Goal: Task Accomplishment & Management: Use online tool/utility

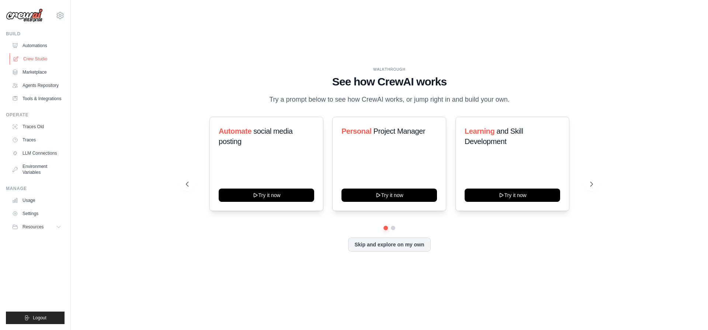
click at [45, 61] on link "Crew Studio" at bounding box center [38, 59] width 56 height 12
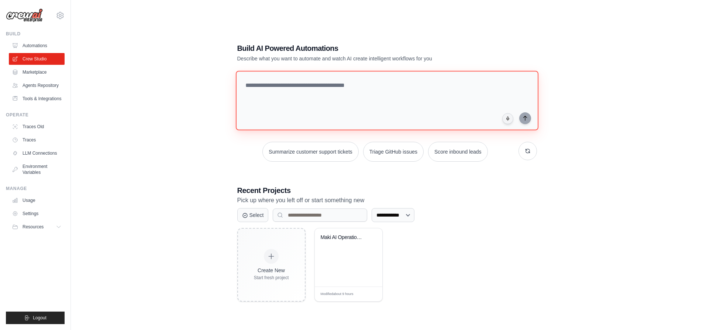
click at [269, 84] on textarea at bounding box center [386, 101] width 302 height 60
paste textarea "**********"
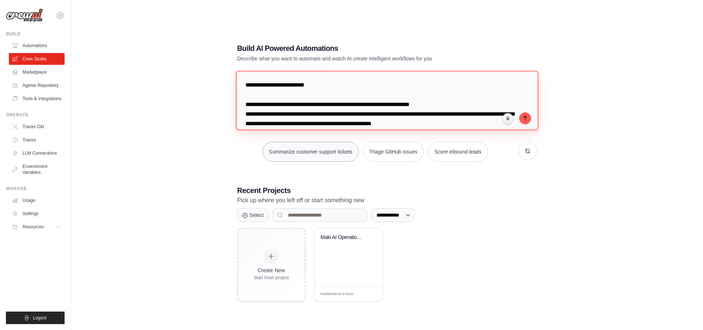
scroll to position [122, 0]
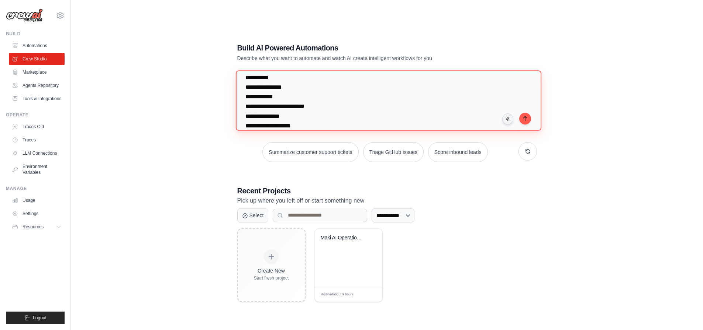
paste textarea "**********"
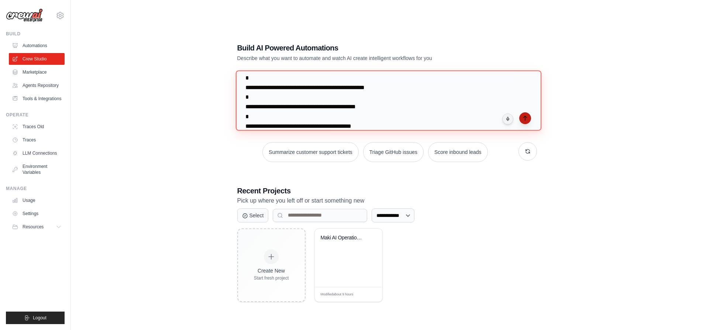
type textarea "**********"
click at [527, 116] on icon "submit" at bounding box center [525, 118] width 6 height 6
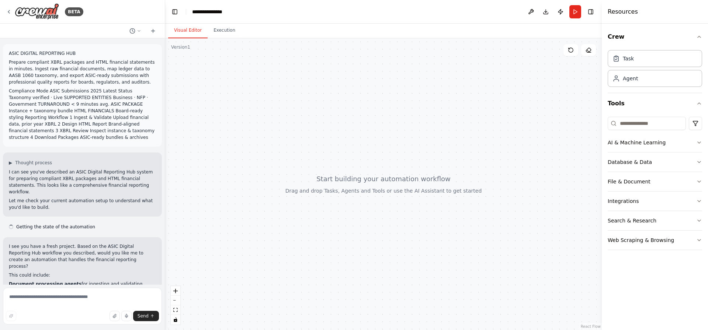
scroll to position [85, 0]
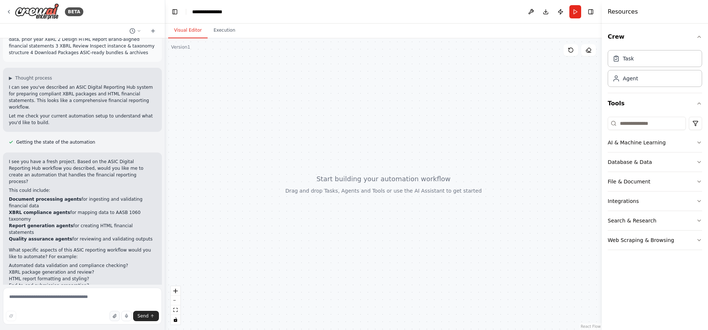
click at [115, 317] on icon "button" at bounding box center [114, 317] width 3 height 4
click at [56, 298] on textarea at bounding box center [82, 306] width 159 height 37
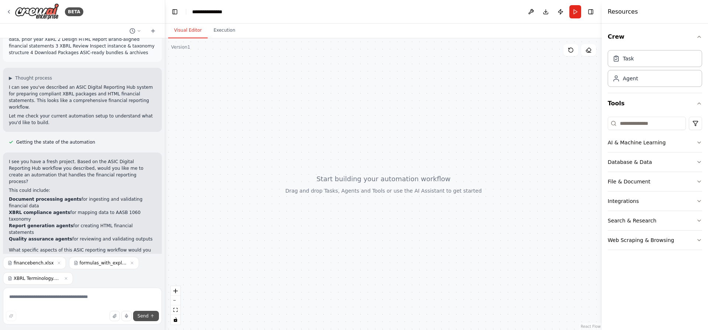
click at [141, 316] on span "Send" at bounding box center [143, 316] width 11 height 6
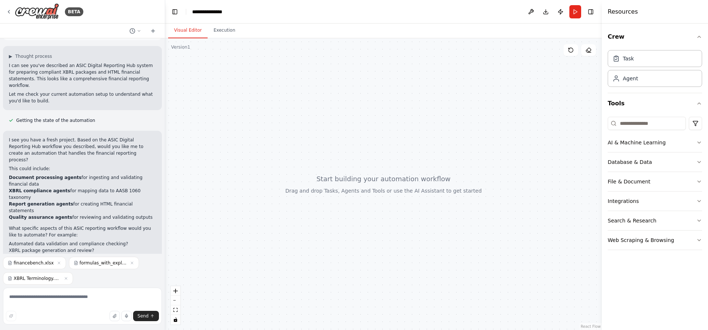
scroll to position [116, 0]
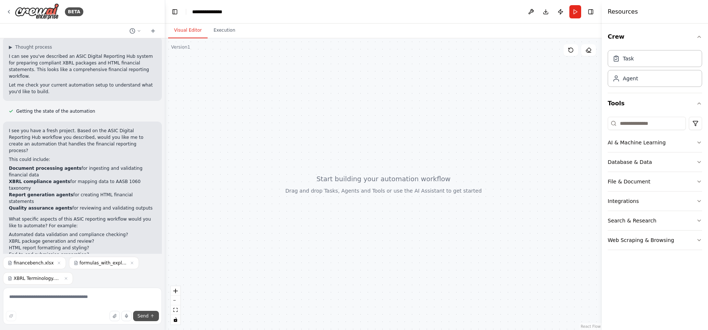
click at [144, 318] on span "Send" at bounding box center [143, 316] width 11 height 6
click at [81, 306] on textarea at bounding box center [82, 306] width 159 height 37
type textarea "**********"
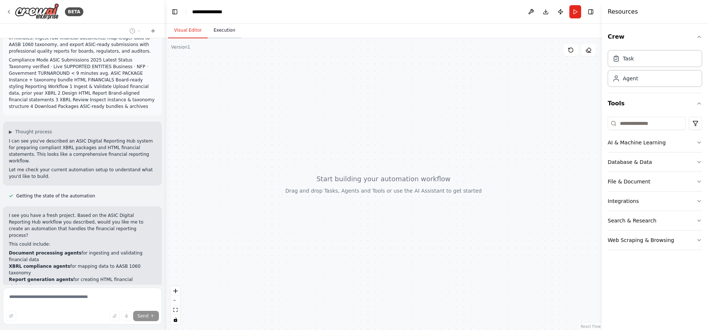
scroll to position [0, 0]
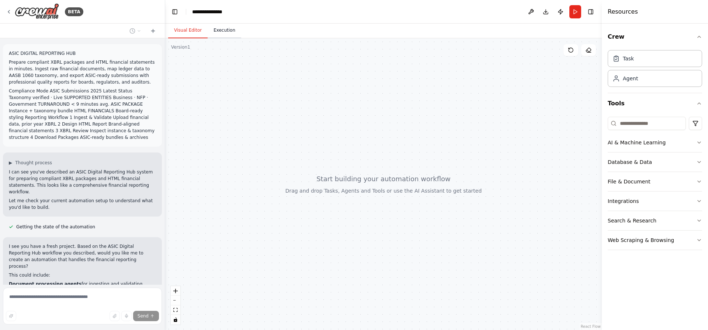
click at [219, 33] on button "Execution" at bounding box center [225, 30] width 34 height 15
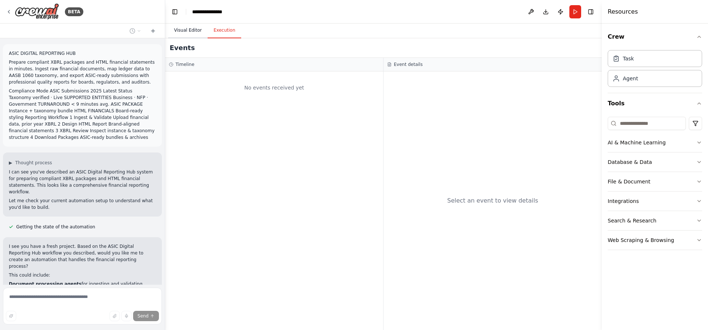
click at [179, 34] on button "Visual Editor" at bounding box center [187, 30] width 39 height 15
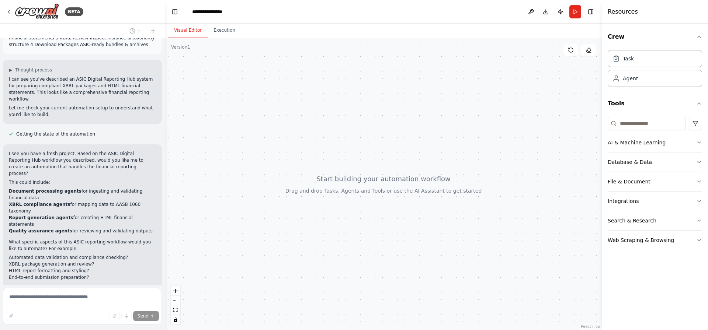
scroll to position [195, 0]
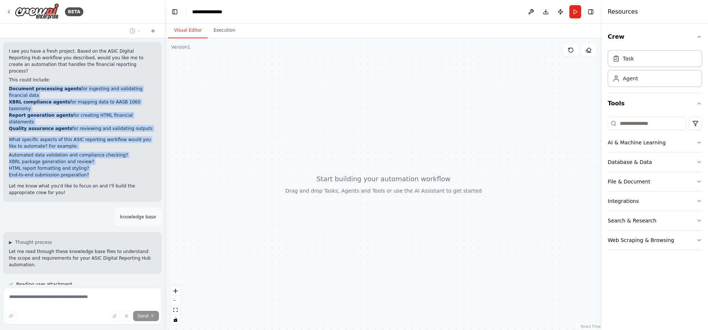
drag, startPoint x: 8, startPoint y: 78, endPoint x: 98, endPoint y: 145, distance: 112.1
click at [98, 145] on div "I see you have a fresh project. Based on the ASIC Digital Reporting Hub workflo…" at bounding box center [82, 122] width 159 height 160
copy div "Document processing agents for ingesting and validating financial data XBRL com…"
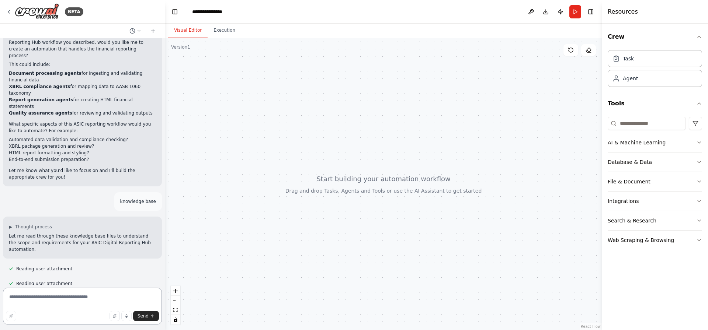
scroll to position [218, 0]
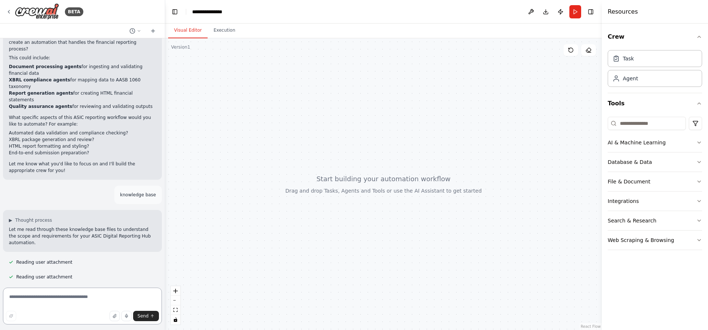
click at [45, 300] on textarea at bounding box center [82, 306] width 159 height 37
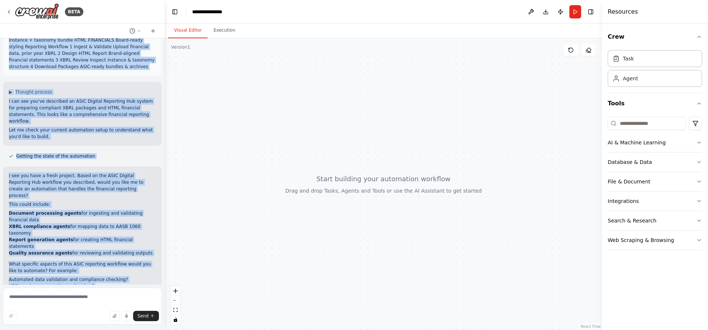
scroll to position [0, 0]
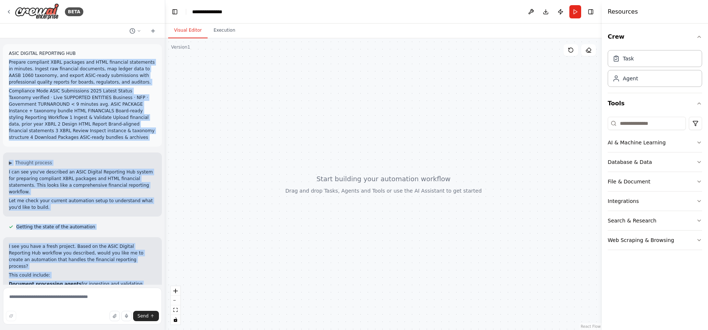
drag, startPoint x: 73, startPoint y: 189, endPoint x: 9, endPoint y: 57, distance: 146.6
click at [9, 57] on div "ASIC DIGITAL REPORTING HUB Prepare compliant XBRL packages and HTML financial s…" at bounding box center [82, 161] width 165 height 247
copy div "Prepare compliant XBRL packages and HTML financial statements in minutes. Inges…"
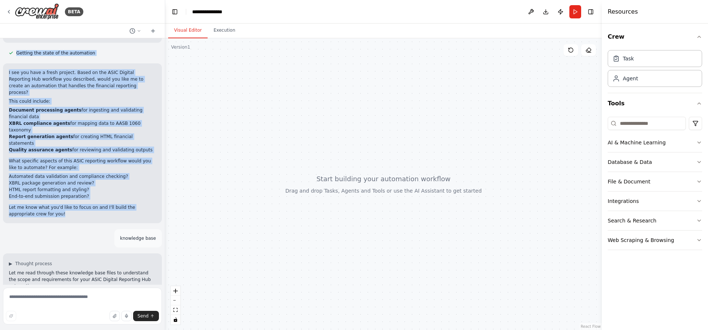
scroll to position [195, 0]
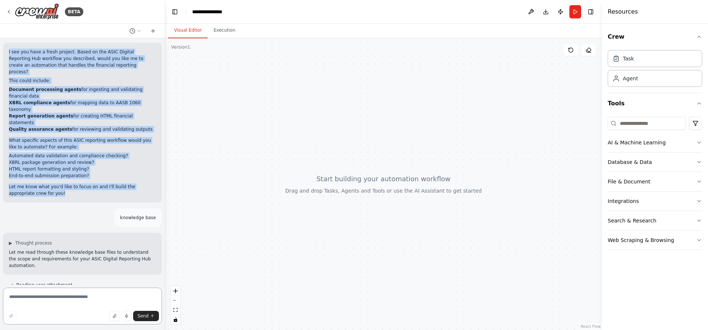
click at [79, 303] on textarea at bounding box center [82, 306] width 159 height 37
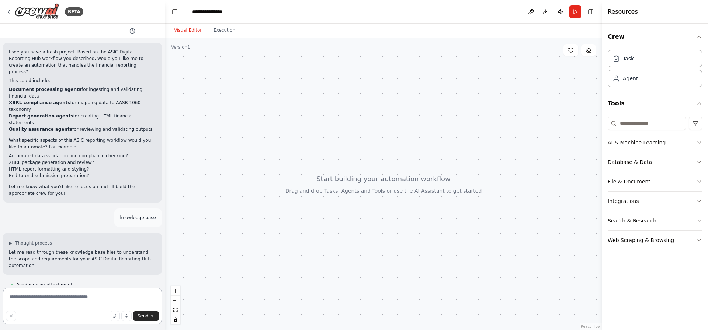
paste textarea "**********"
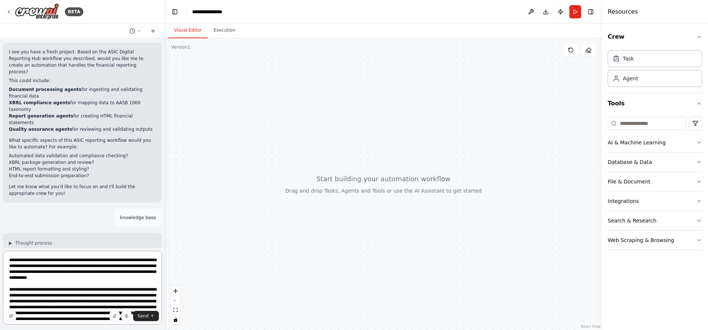
scroll to position [192, 0]
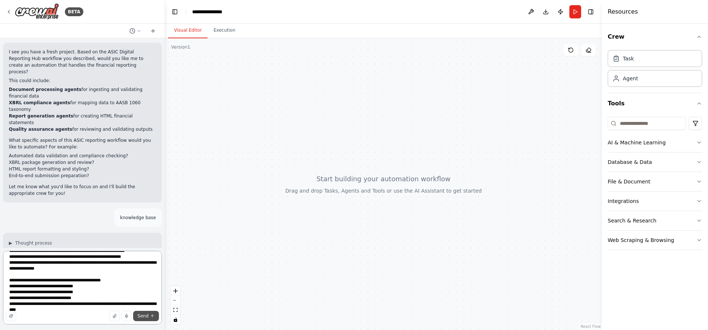
type textarea "**********"
click at [141, 315] on span "Send" at bounding box center [143, 316] width 11 height 6
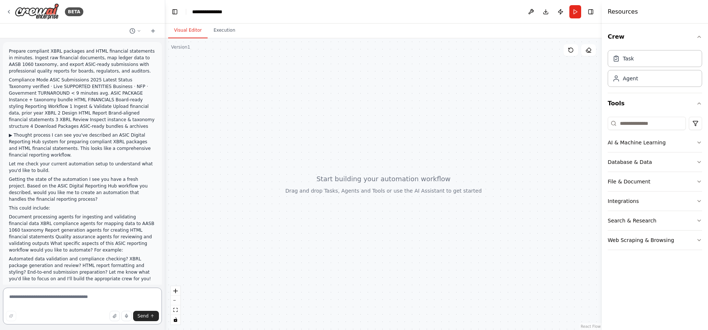
scroll to position [501, 0]
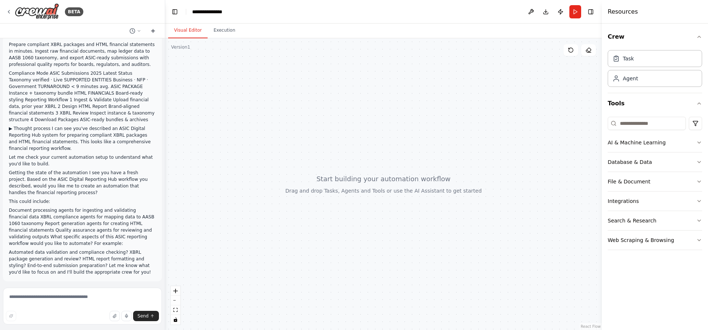
click at [153, 32] on icon at bounding box center [153, 31] width 6 height 6
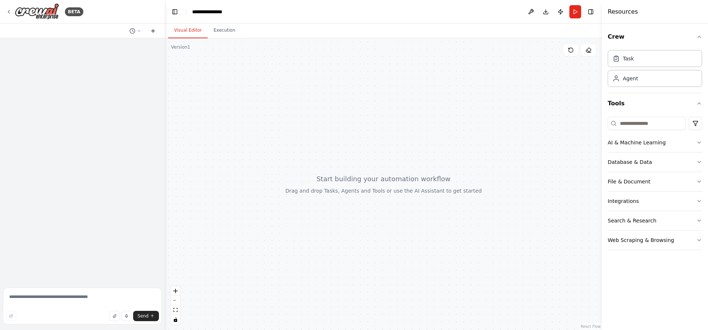
scroll to position [0, 0]
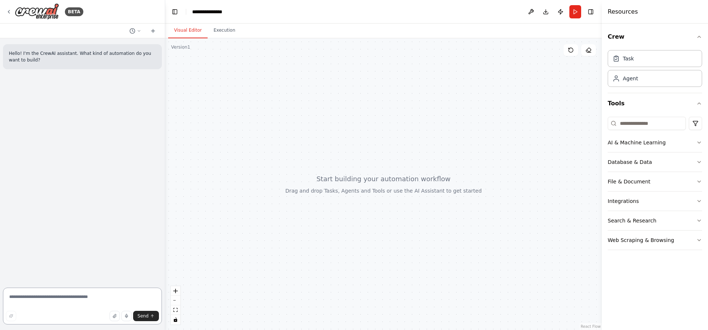
click at [59, 298] on textarea at bounding box center [82, 306] width 159 height 37
paste textarea "**********"
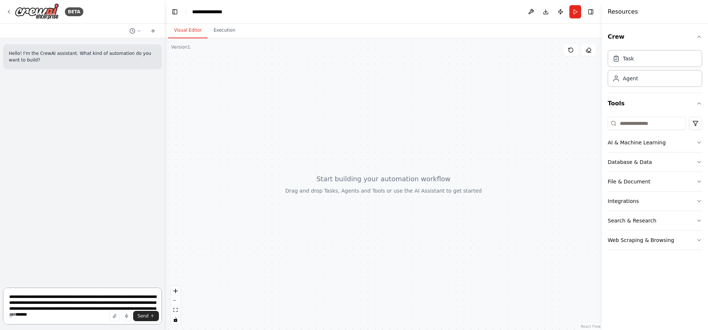
scroll to position [192, 0]
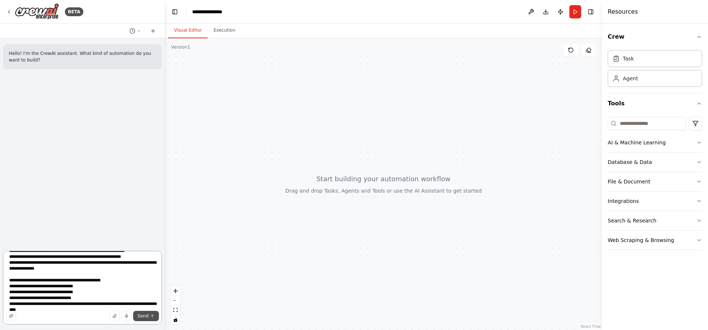
type textarea "**********"
click at [140, 320] on button "Send" at bounding box center [146, 316] width 26 height 10
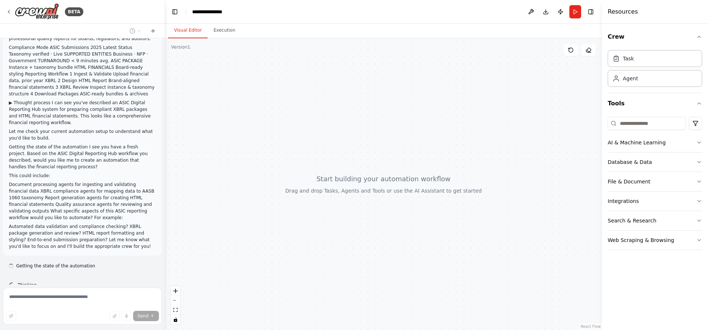
scroll to position [80, 0]
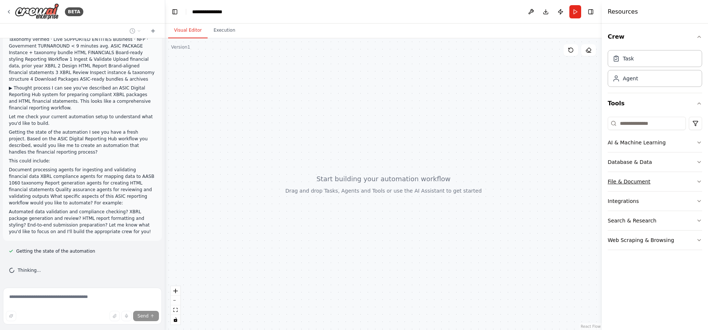
click at [642, 179] on div "File & Document" at bounding box center [629, 181] width 43 height 7
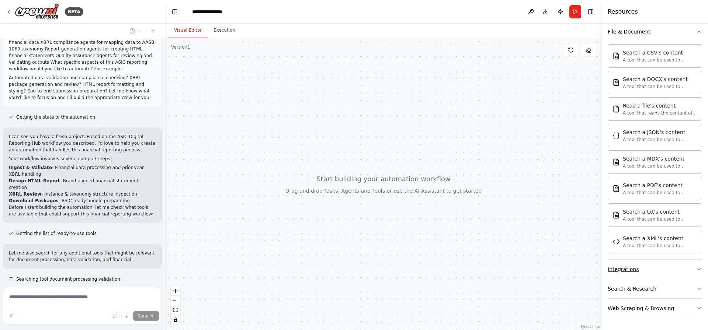
scroll to position [236, 0]
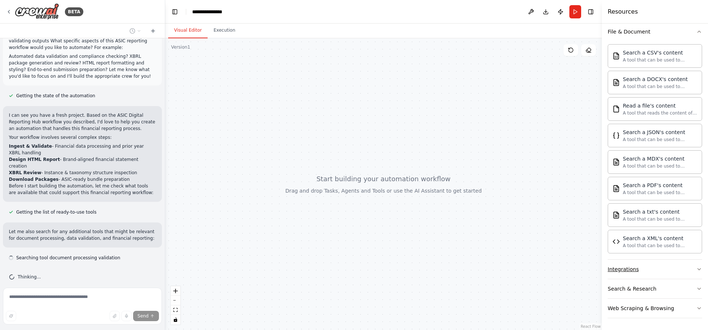
click at [628, 270] on div "Integrations" at bounding box center [623, 269] width 31 height 7
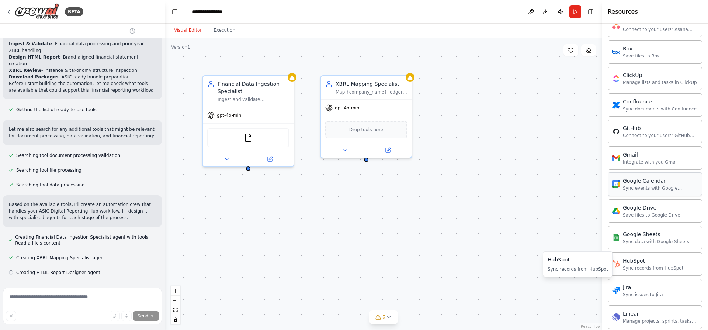
scroll to position [353, 0]
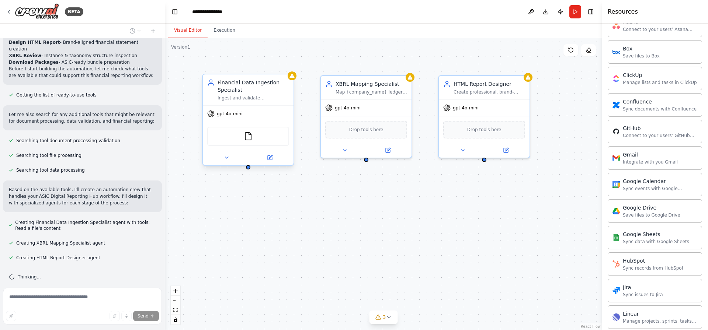
click at [236, 114] on span "gpt-4o-mini" at bounding box center [230, 114] width 26 height 6
click at [270, 158] on icon at bounding box center [270, 156] width 3 height 3
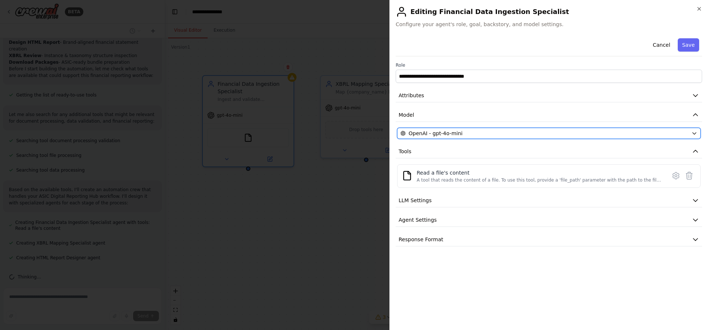
click at [452, 134] on span "OpenAI - gpt-4o-mini" at bounding box center [436, 133] width 54 height 7
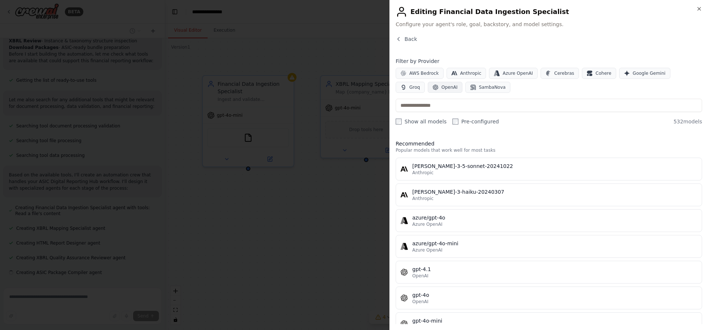
scroll to position [383, 0]
click at [439, 104] on input "text" at bounding box center [549, 105] width 306 height 13
click at [460, 104] on input "text" at bounding box center [549, 105] width 306 height 13
type input "**"
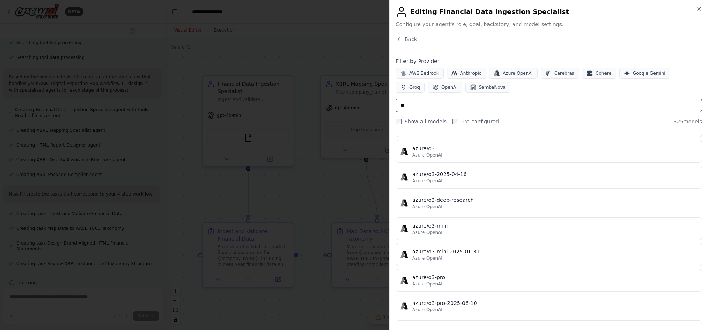
scroll to position [4623, 0]
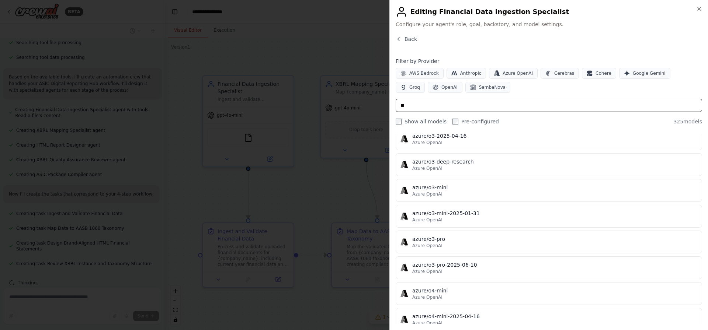
click at [418, 104] on input "**" at bounding box center [549, 105] width 306 height 13
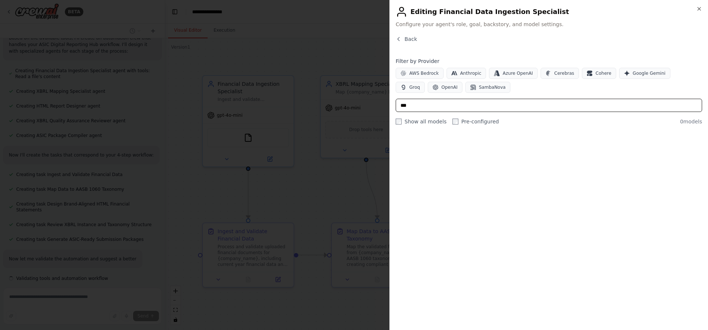
scroll to position [520, 0]
type input "*"
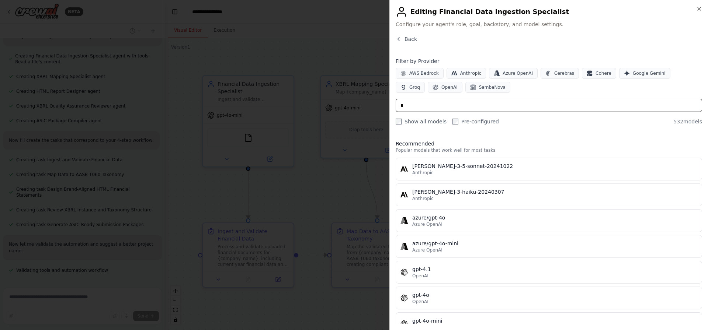
scroll to position [541, 0]
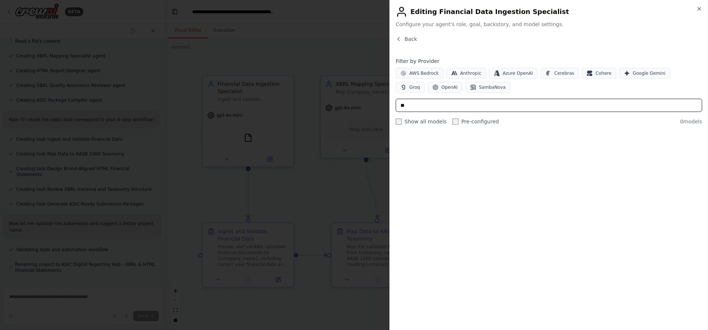
type input "*"
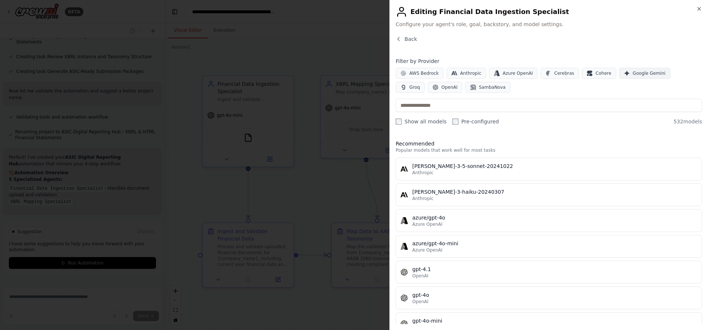
click at [635, 75] on span "Google Gemini" at bounding box center [649, 73] width 33 height 6
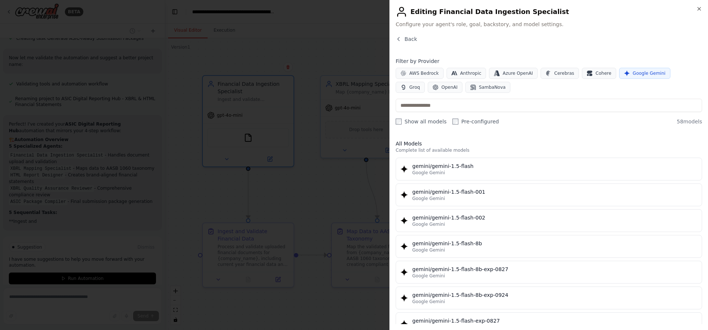
scroll to position [722, 0]
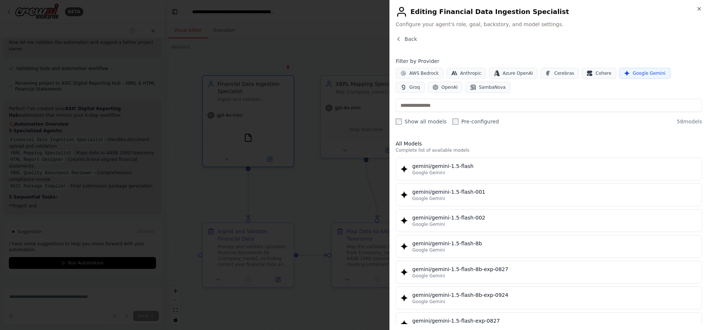
click at [637, 75] on span "Google Gemini" at bounding box center [649, 73] width 33 height 6
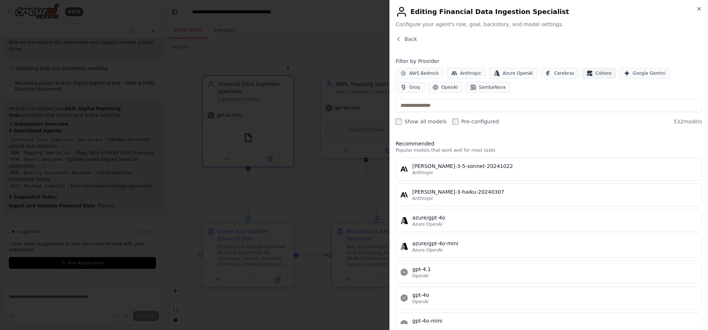
click at [587, 74] on icon "button" at bounding box center [590, 73] width 6 height 6
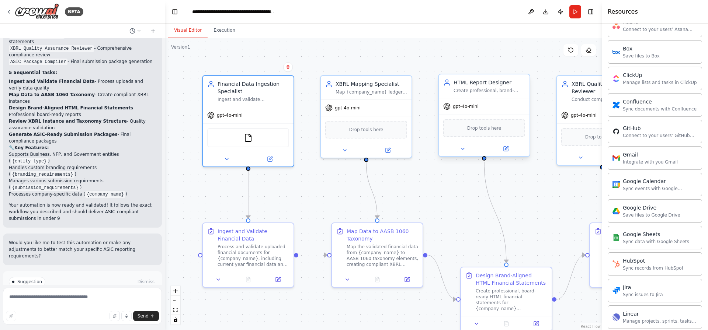
scroll to position [853, 0]
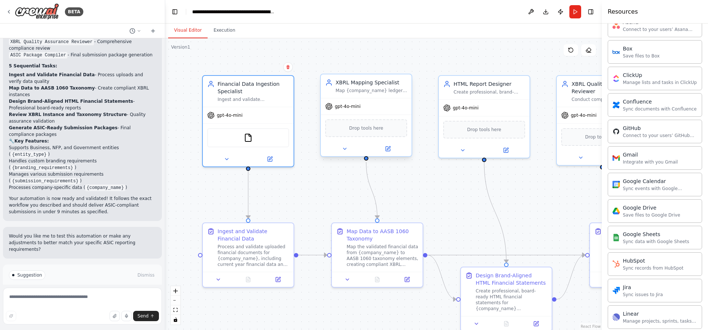
click at [346, 131] on div "Drop tools here" at bounding box center [366, 128] width 82 height 18
click at [353, 130] on span "Drop tools here" at bounding box center [366, 128] width 34 height 7
click at [389, 145] on button at bounding box center [388, 149] width 42 height 9
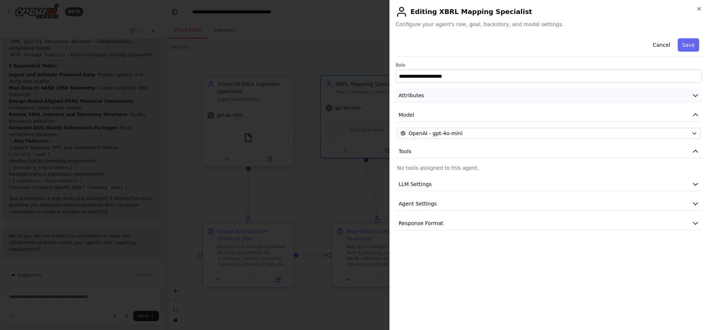
click at [487, 94] on button "Attributes" at bounding box center [549, 96] width 306 height 14
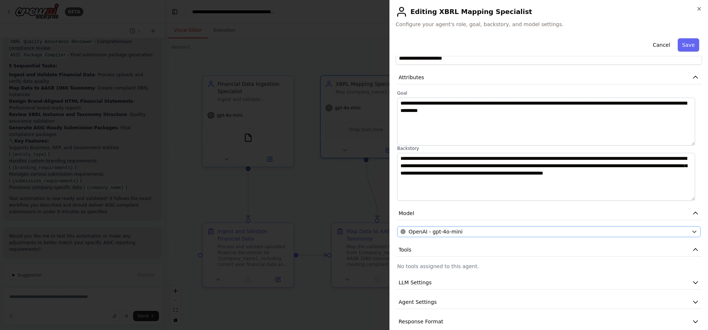
scroll to position [28, 0]
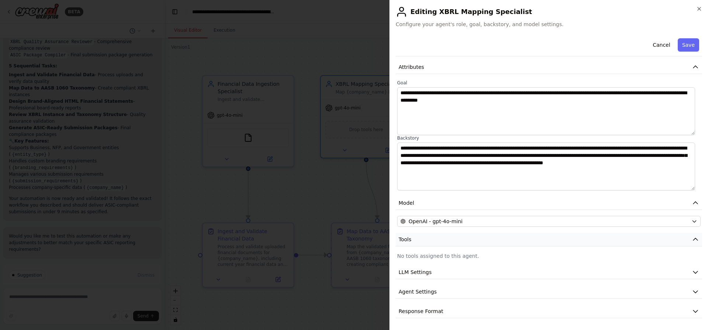
click at [428, 239] on button "Tools" at bounding box center [549, 240] width 306 height 14
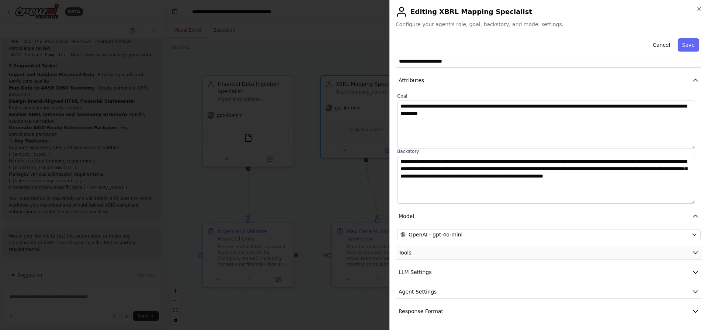
click at [433, 250] on button "Tools" at bounding box center [549, 253] width 306 height 14
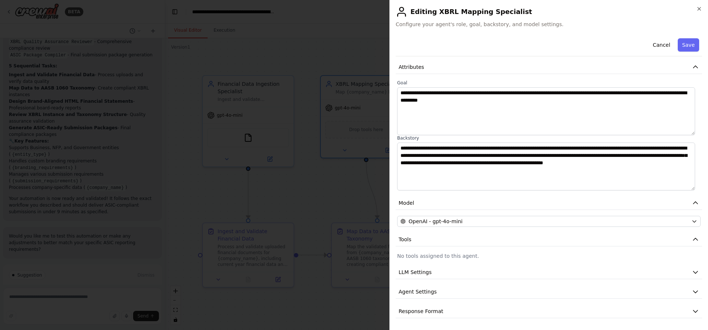
click at [441, 257] on p "No tools assigned to this agent." at bounding box center [549, 256] width 304 height 7
click at [454, 272] on button "LLM Settings" at bounding box center [549, 273] width 306 height 14
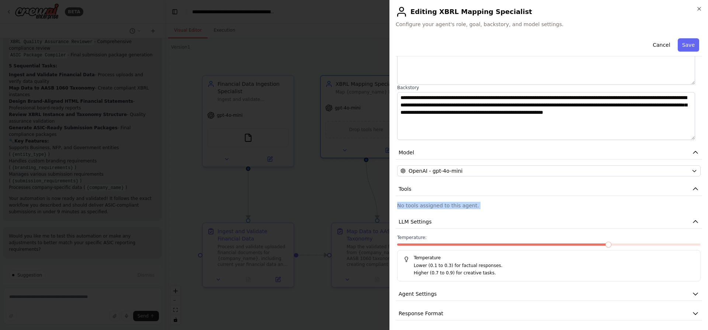
scroll to position [81, 0]
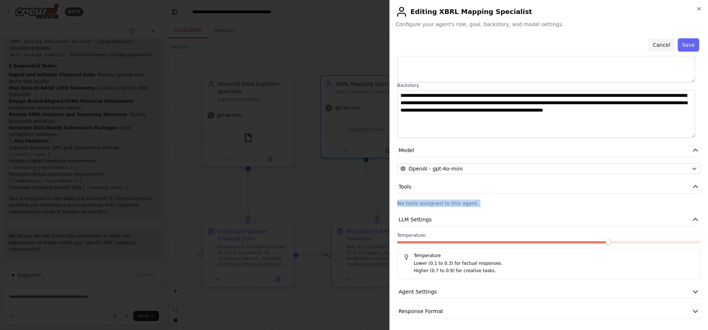
click at [666, 46] on button "Cancel" at bounding box center [661, 44] width 26 height 13
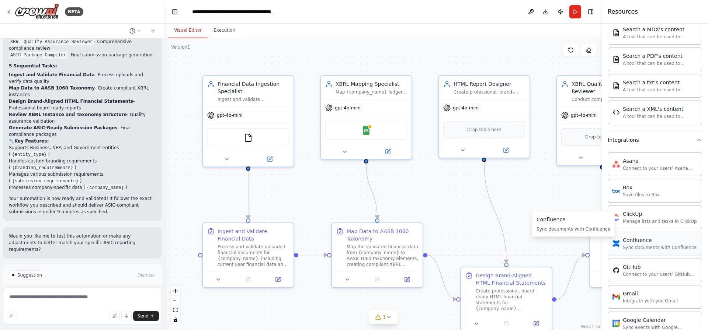
scroll to position [262, 0]
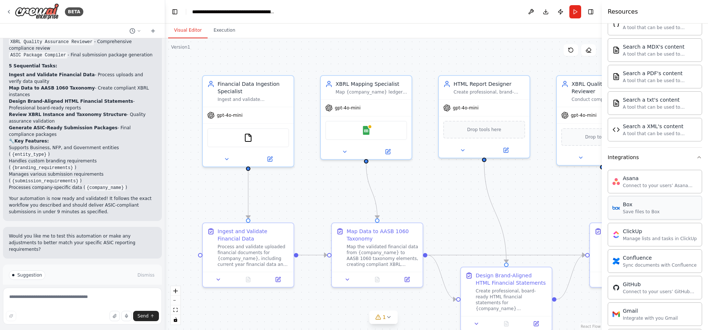
click at [638, 214] on div "Save files to Box" at bounding box center [641, 212] width 37 height 6
